Goal: Information Seeking & Learning: Learn about a topic

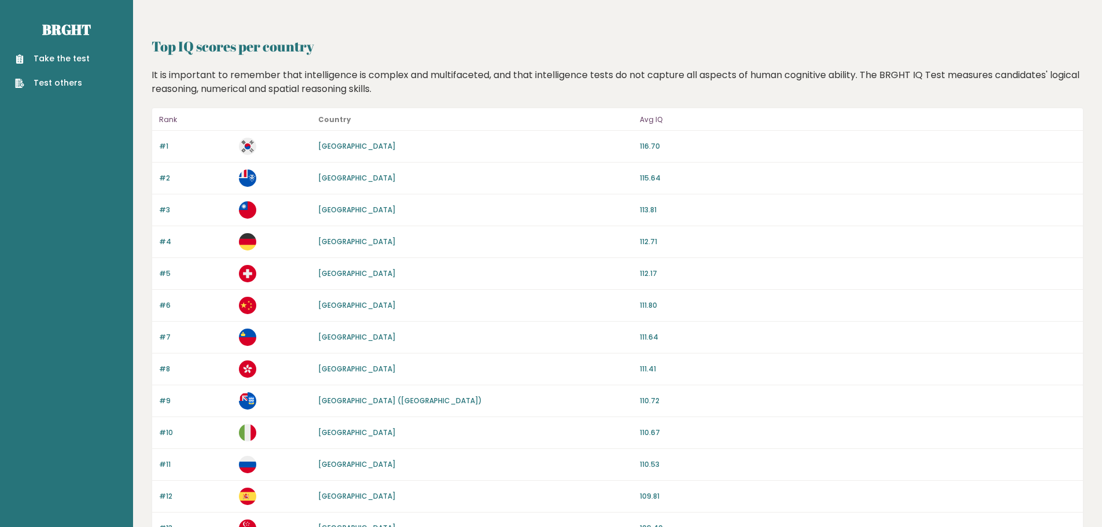
click at [42, 57] on link "Take the test" at bounding box center [52, 59] width 75 height 12
click at [52, 85] on link "Test others" at bounding box center [52, 83] width 75 height 12
drag, startPoint x: 662, startPoint y: 502, endPoint x: 716, endPoint y: 512, distance: 54.7
click at [716, 512] on div "#12 [GEOGRAPHIC_DATA] 109.81" at bounding box center [617, 497] width 931 height 32
click at [710, 498] on p "109.81" at bounding box center [858, 496] width 436 height 10
